Goal: Transaction & Acquisition: Purchase product/service

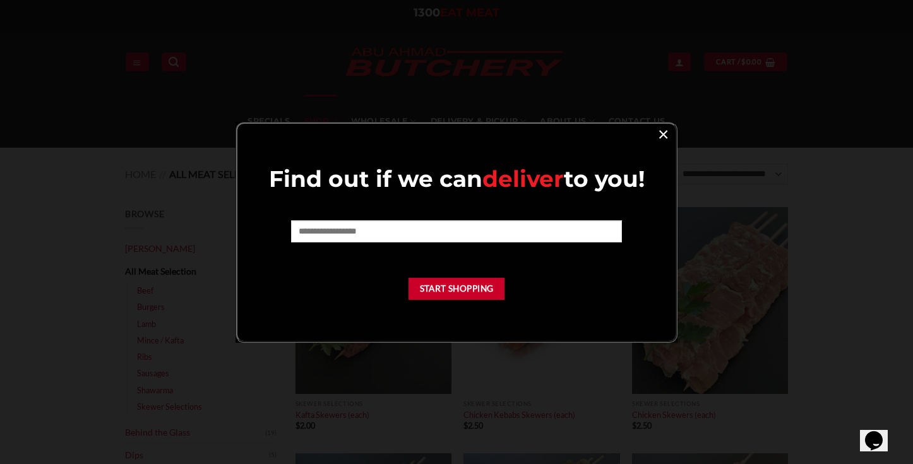
click at [664, 141] on link "×" at bounding box center [663, 133] width 18 height 17
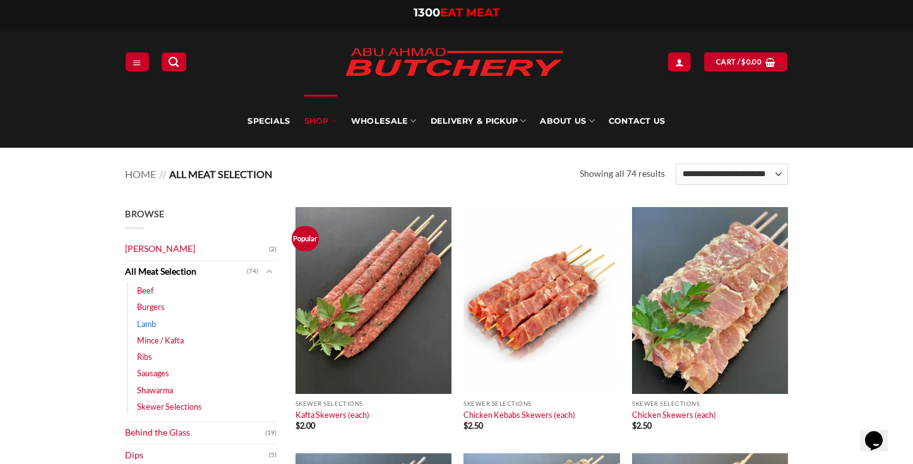
click at [149, 323] on link "Lamb" at bounding box center [146, 324] width 19 height 16
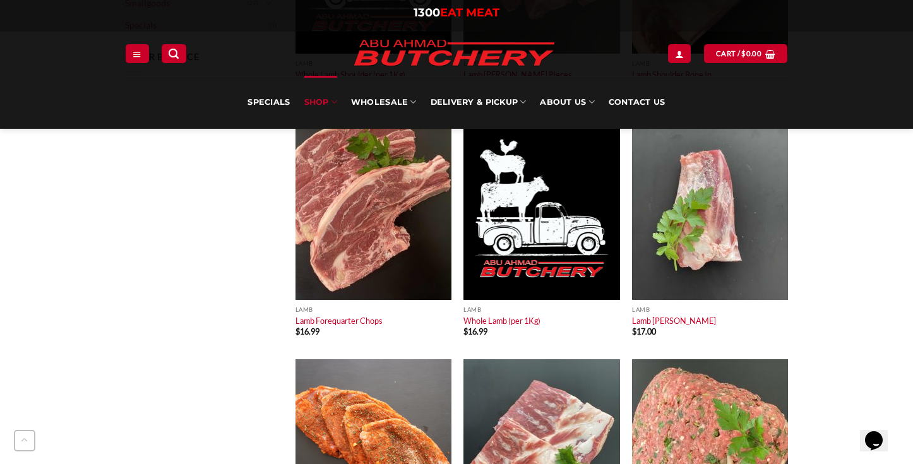
scroll to position [584, 0]
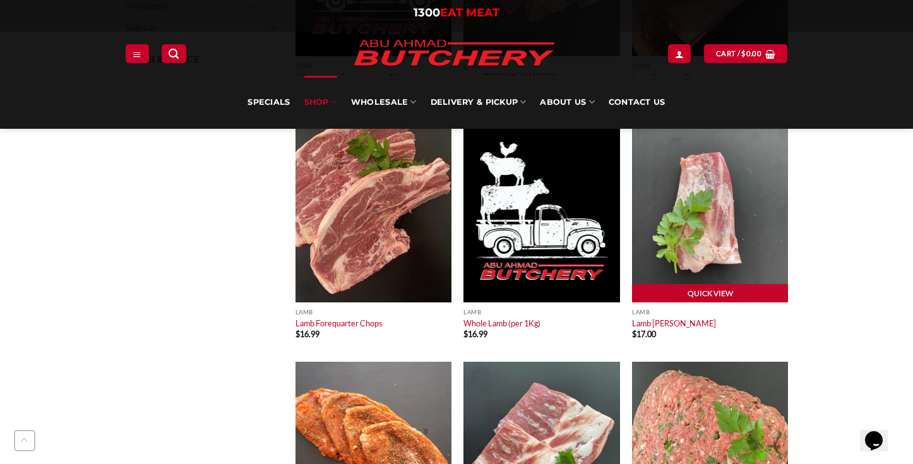
click at [745, 280] on img at bounding box center [710, 209] width 156 height 187
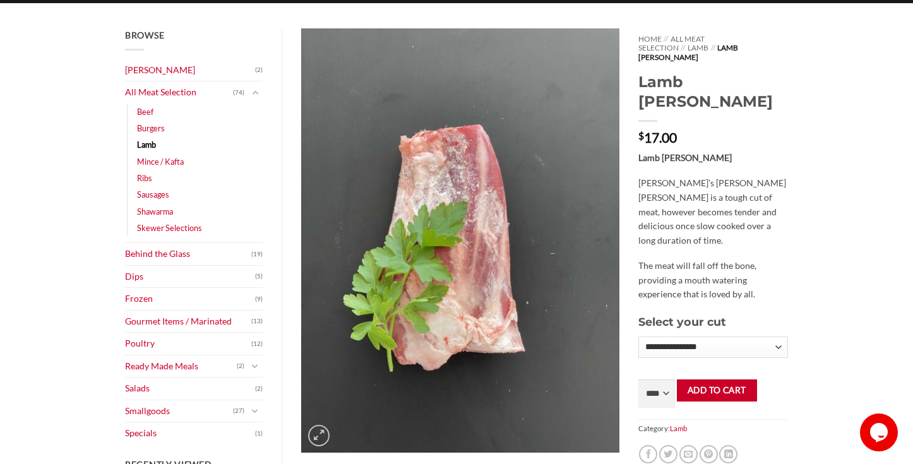
scroll to position [147, 0]
